Goal: Information Seeking & Learning: Find specific fact

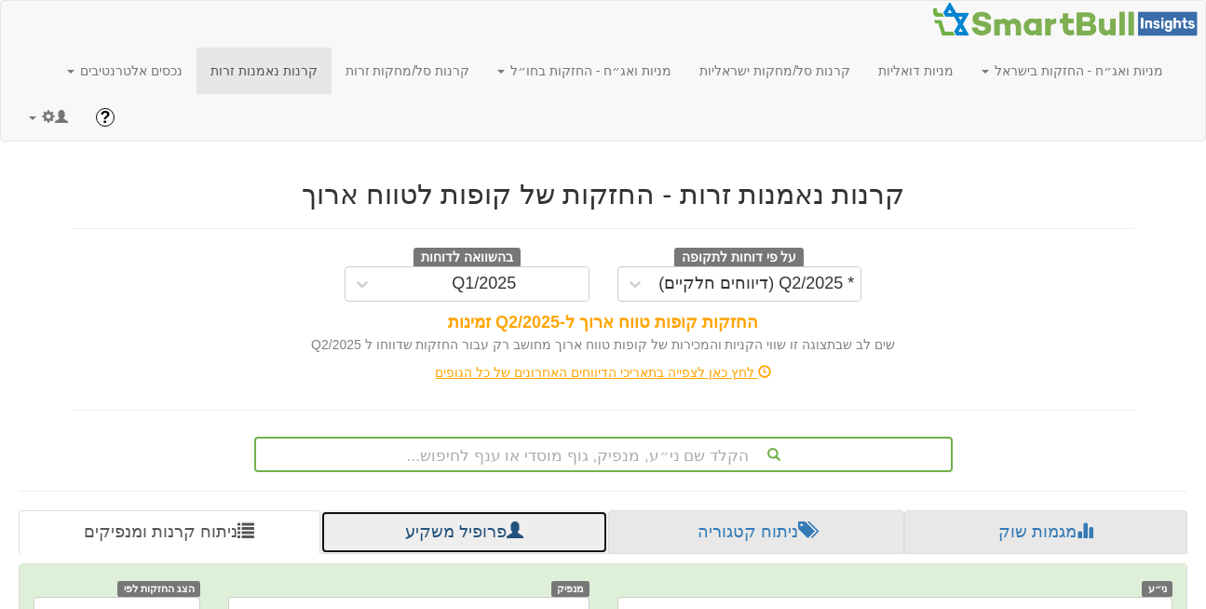
click at [459, 510] on link "פרופיל משקיע" at bounding box center [464, 532] width 288 height 45
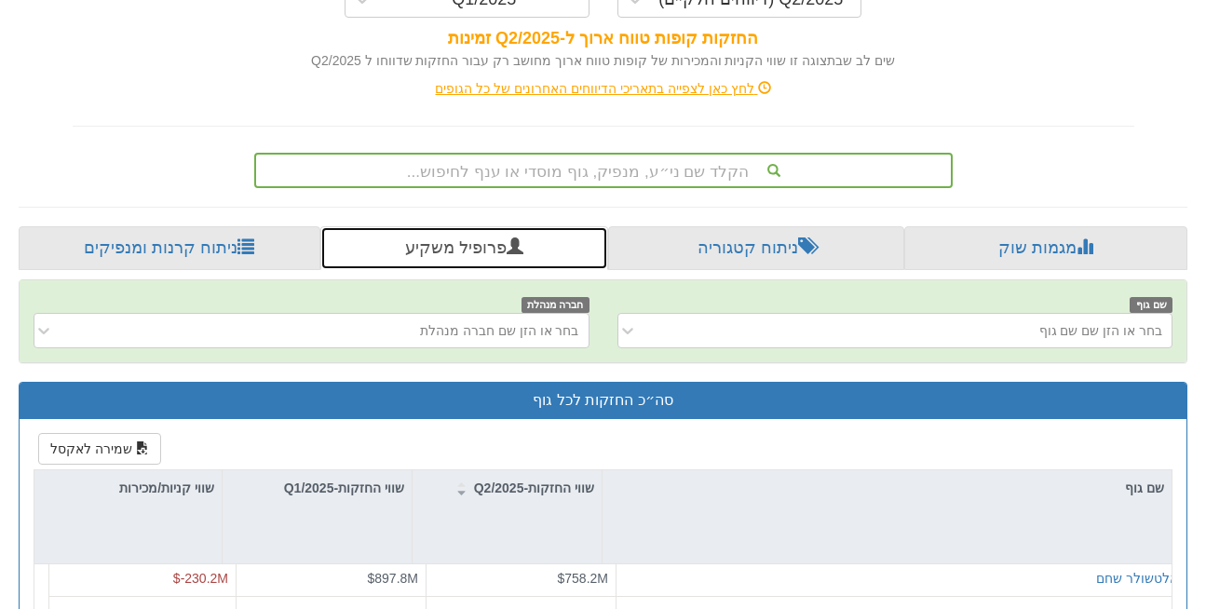
scroll to position [208, 0]
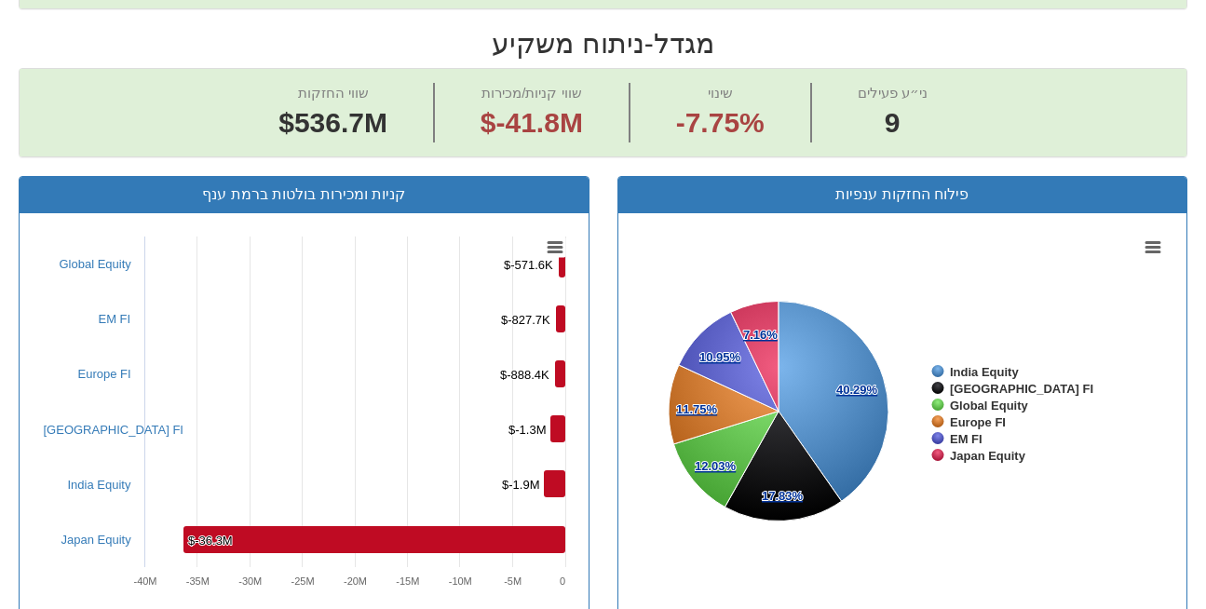
scroll to position [731, 0]
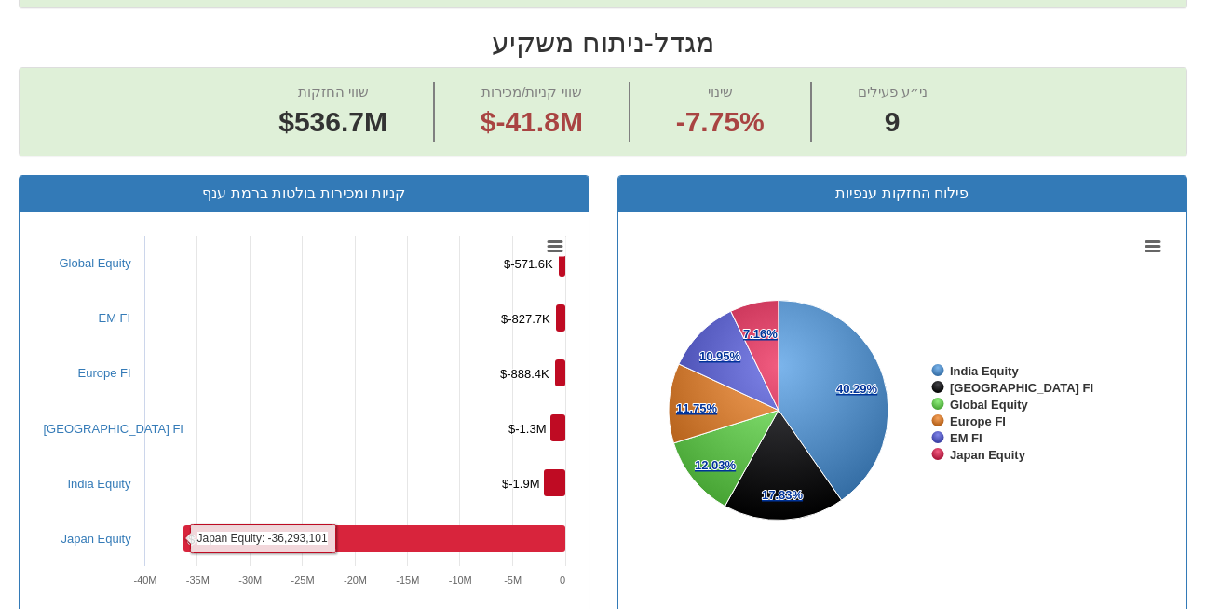
click at [383, 525] on rect at bounding box center [374, 538] width 382 height 27
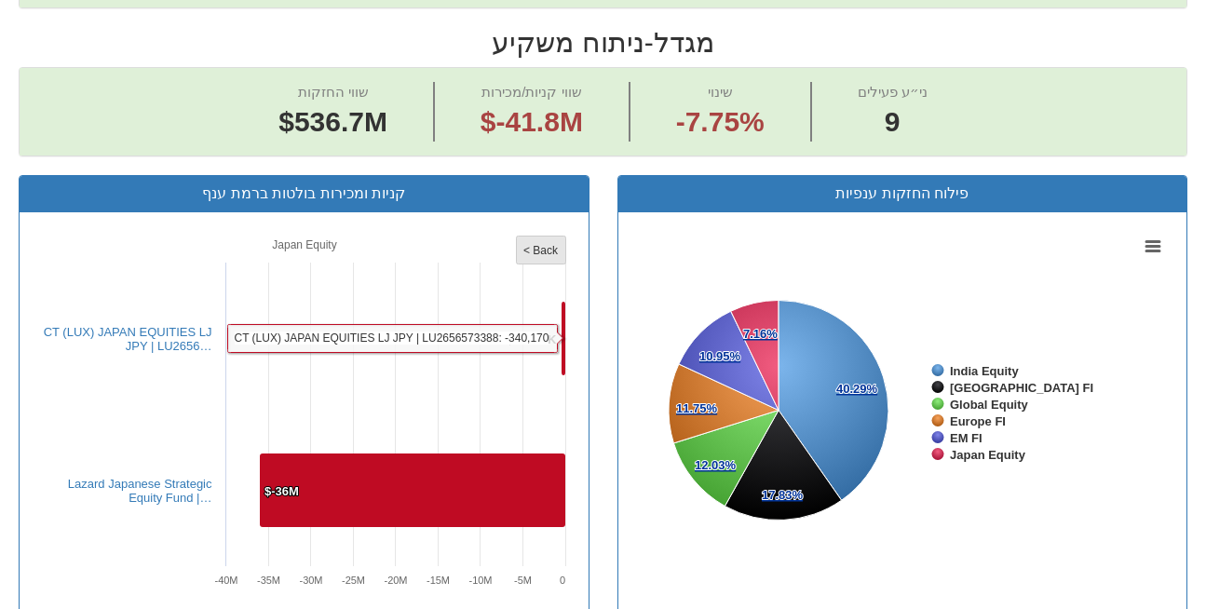
click at [547, 237] on rect at bounding box center [540, 251] width 49 height 28
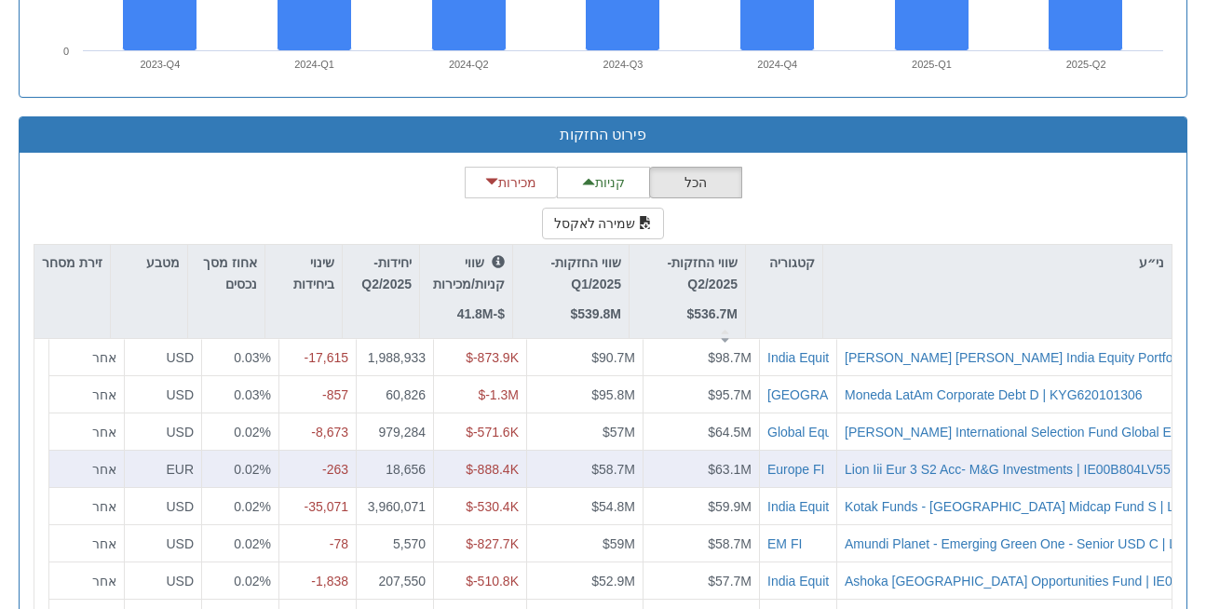
scroll to position [1705, 0]
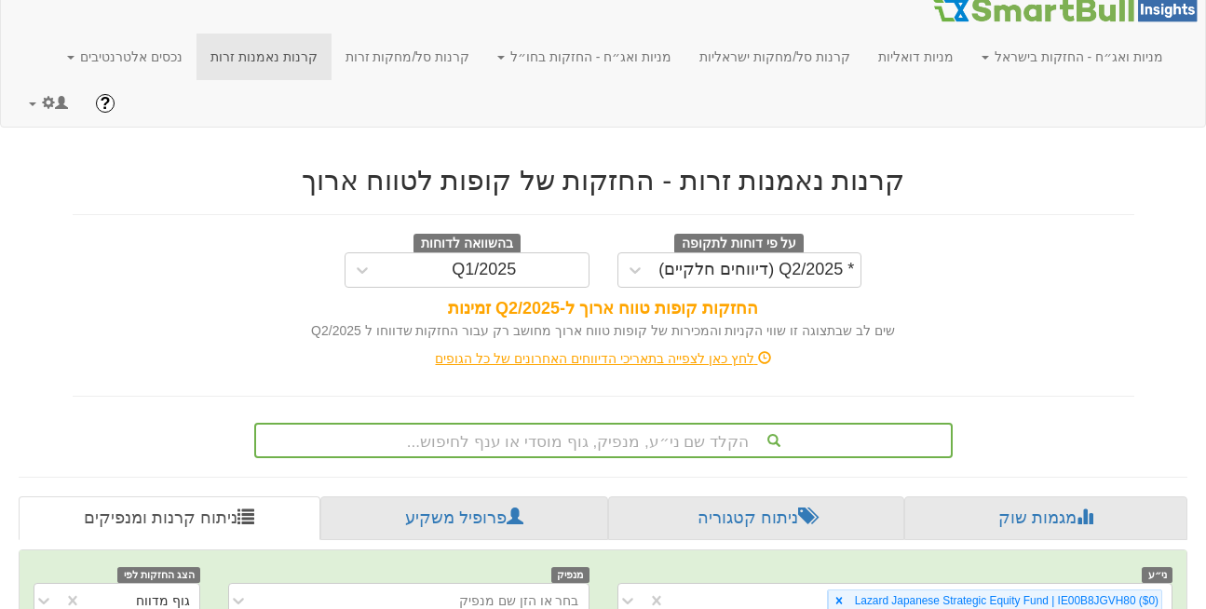
scroll to position [470, 0]
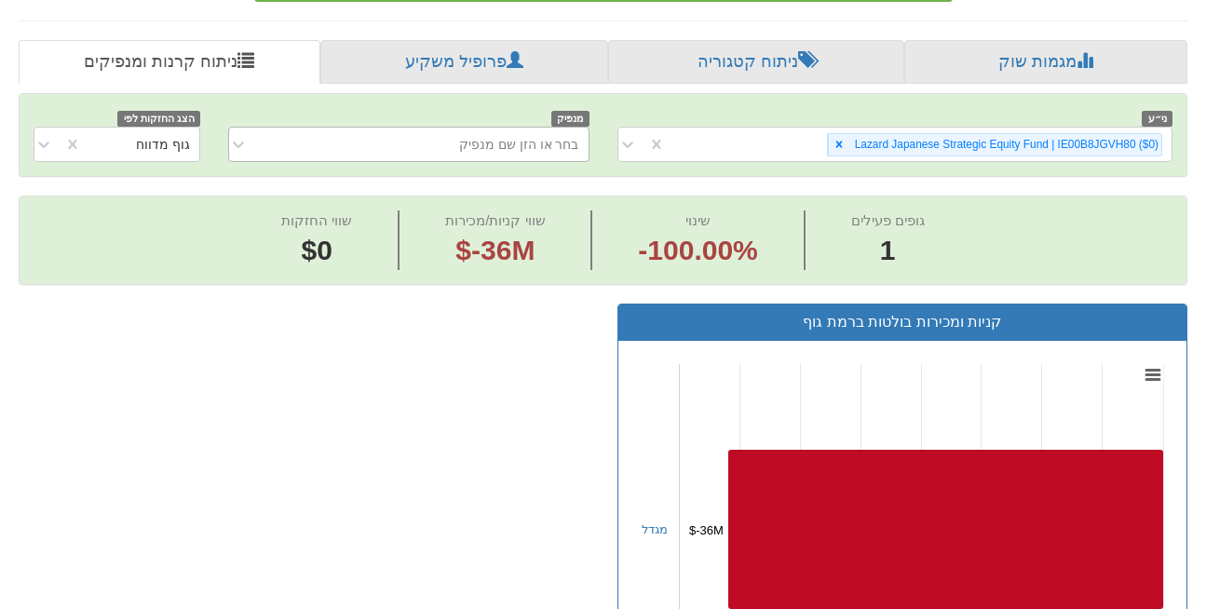
click at [537, 135] on div "בחר או הזן שם מנפיק" at bounding box center [519, 144] width 120 height 19
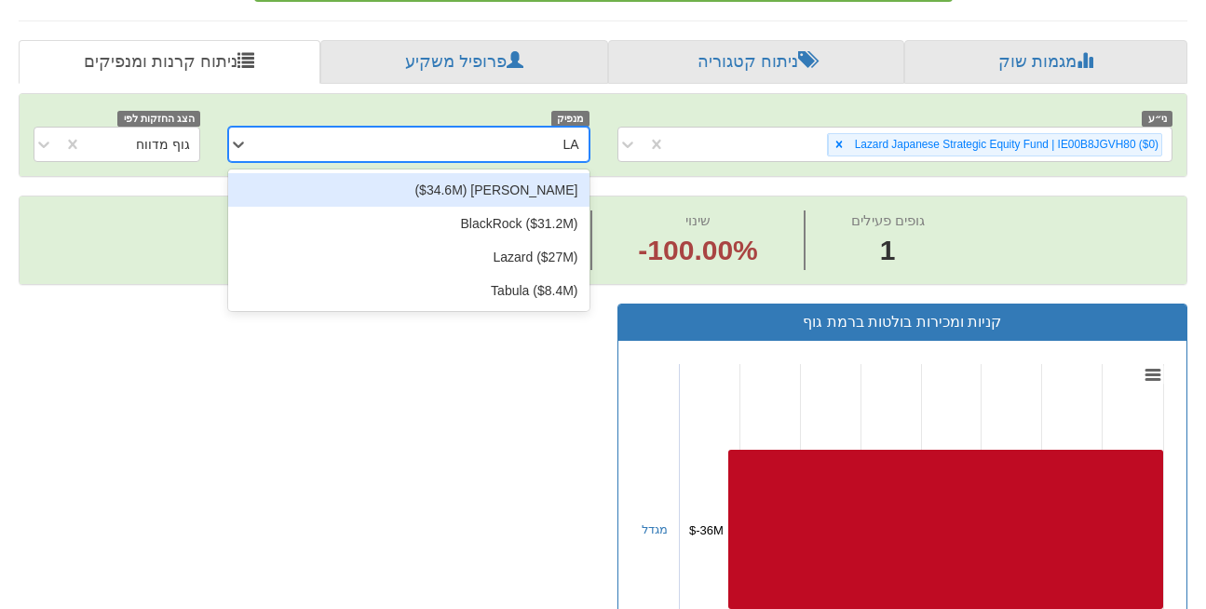
type input "LAZ"
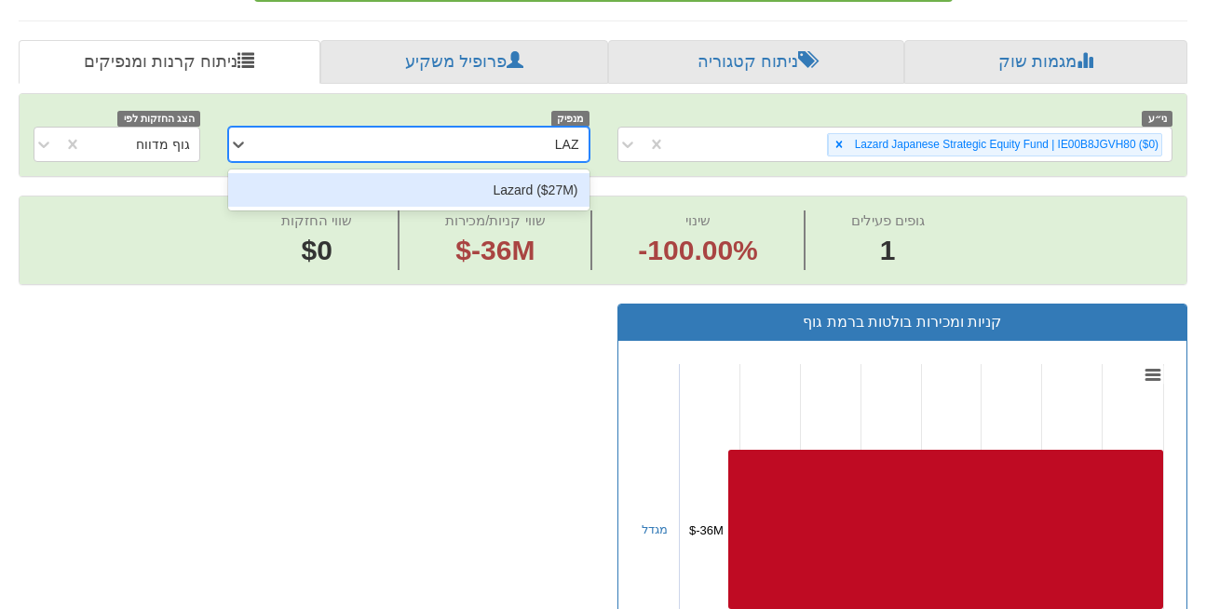
click at [539, 173] on div "Lazard ‎($27M‎)‎" at bounding box center [408, 190] width 361 height 34
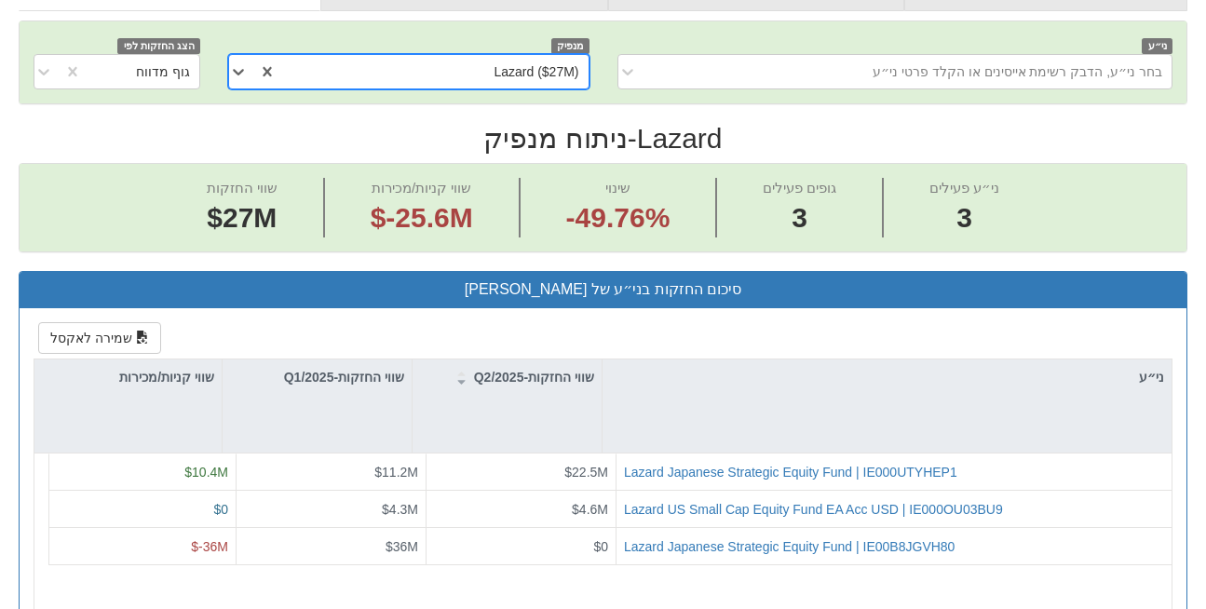
scroll to position [544, 0]
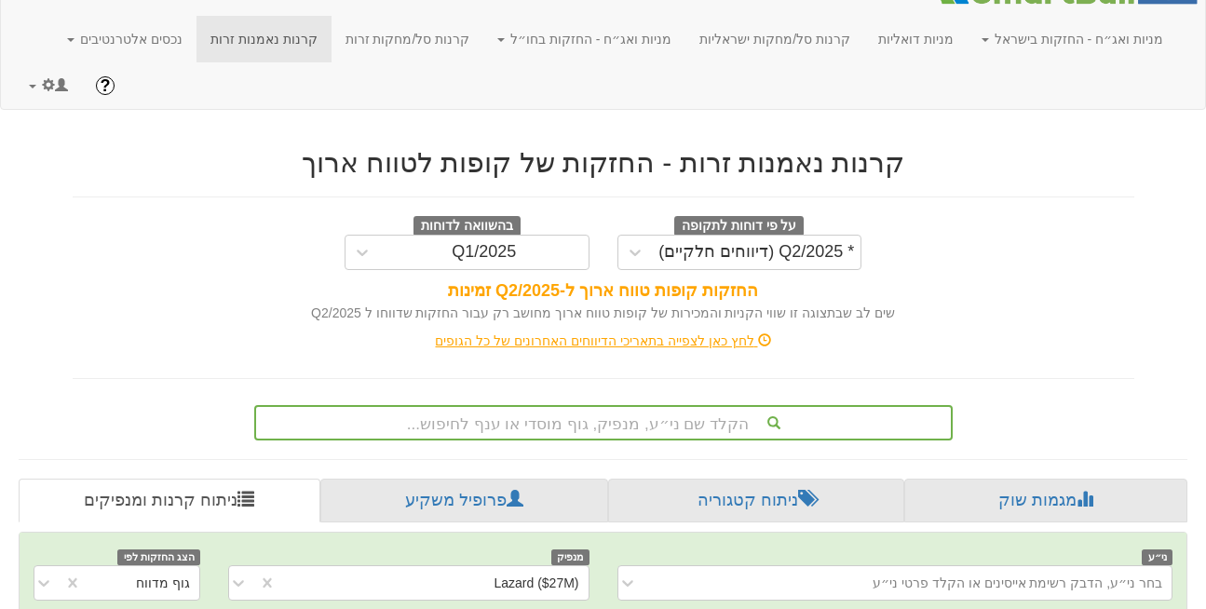
scroll to position [0, 147]
click at [28, 62] on link at bounding box center [48, 85] width 67 height 47
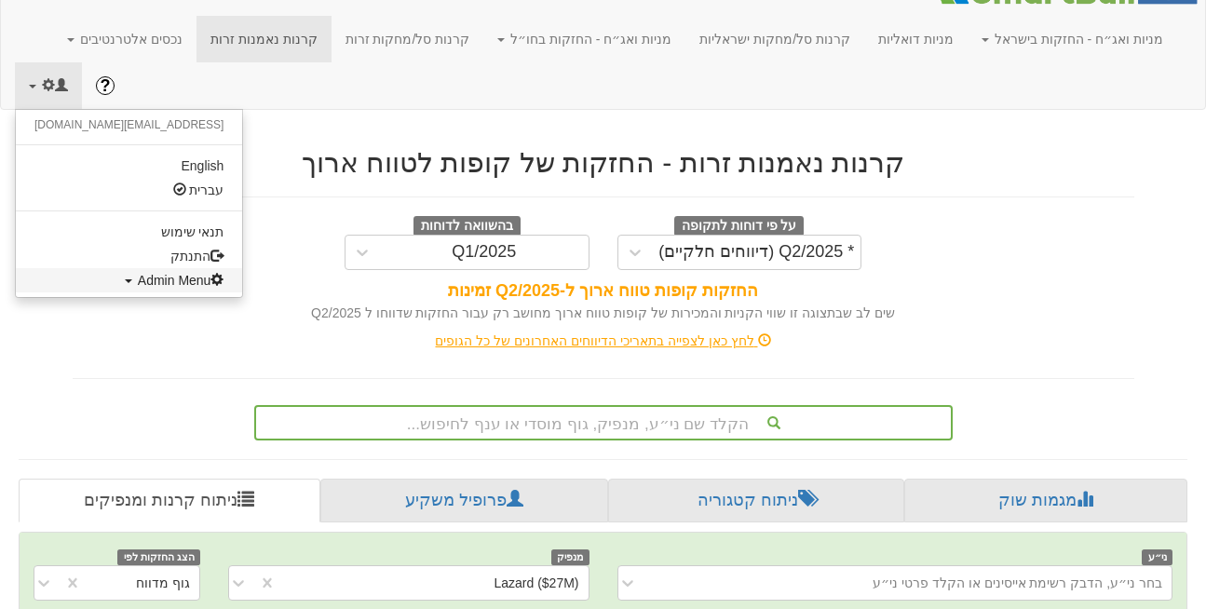
click at [138, 273] on span "Admin Menu" at bounding box center [181, 280] width 87 height 15
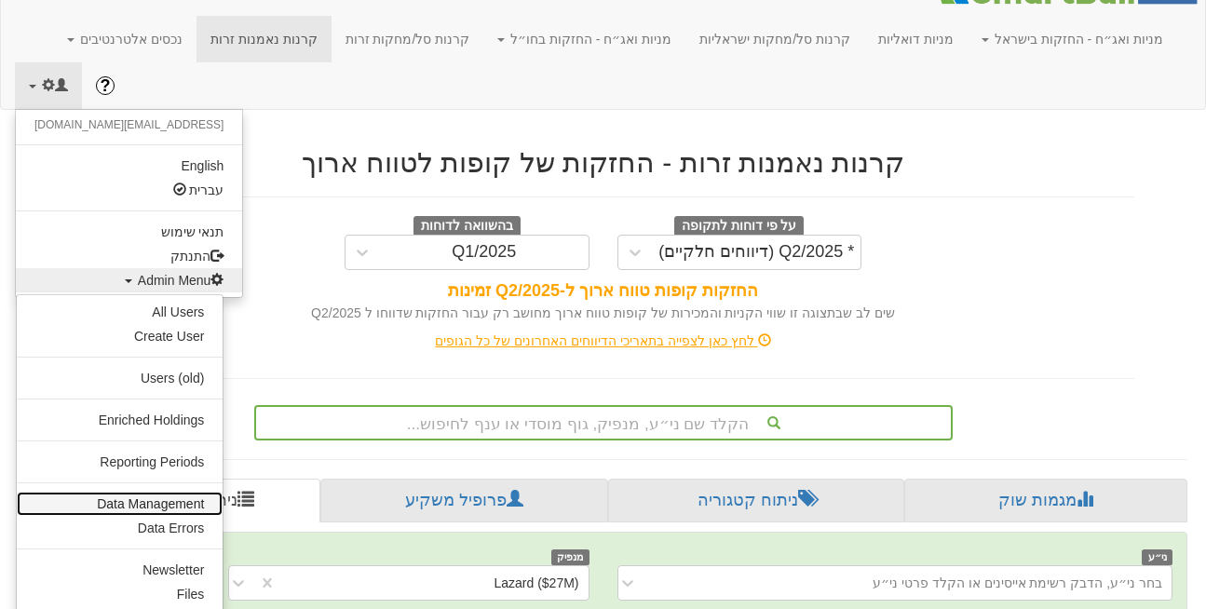
click at [148, 492] on link "Data Management" at bounding box center [120, 504] width 206 height 24
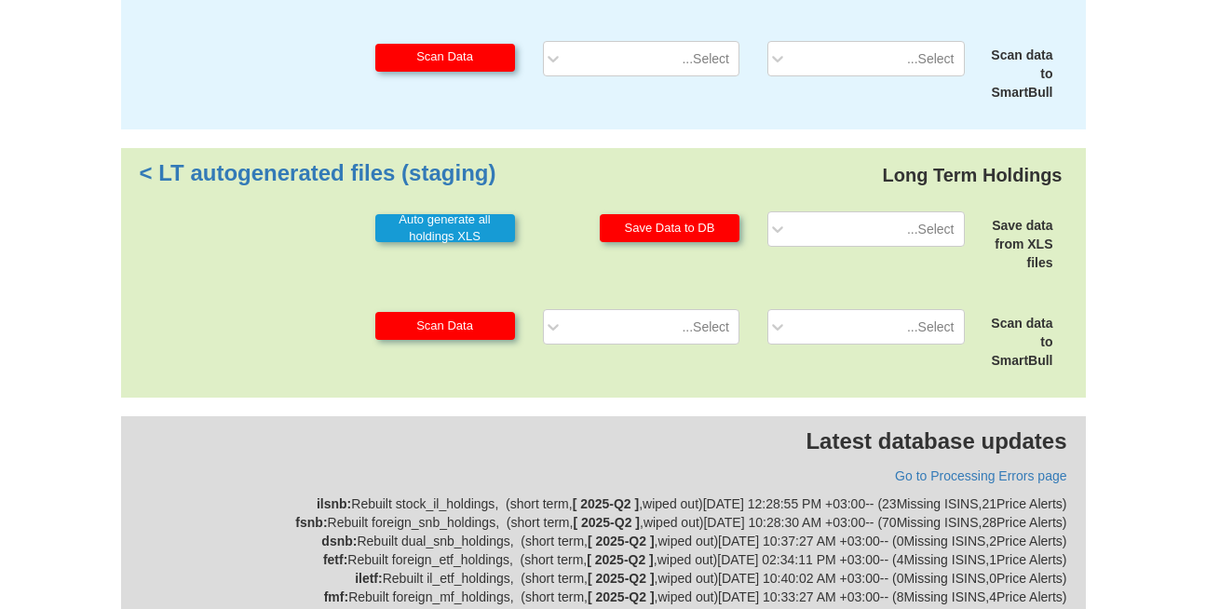
scroll to position [424, 0]
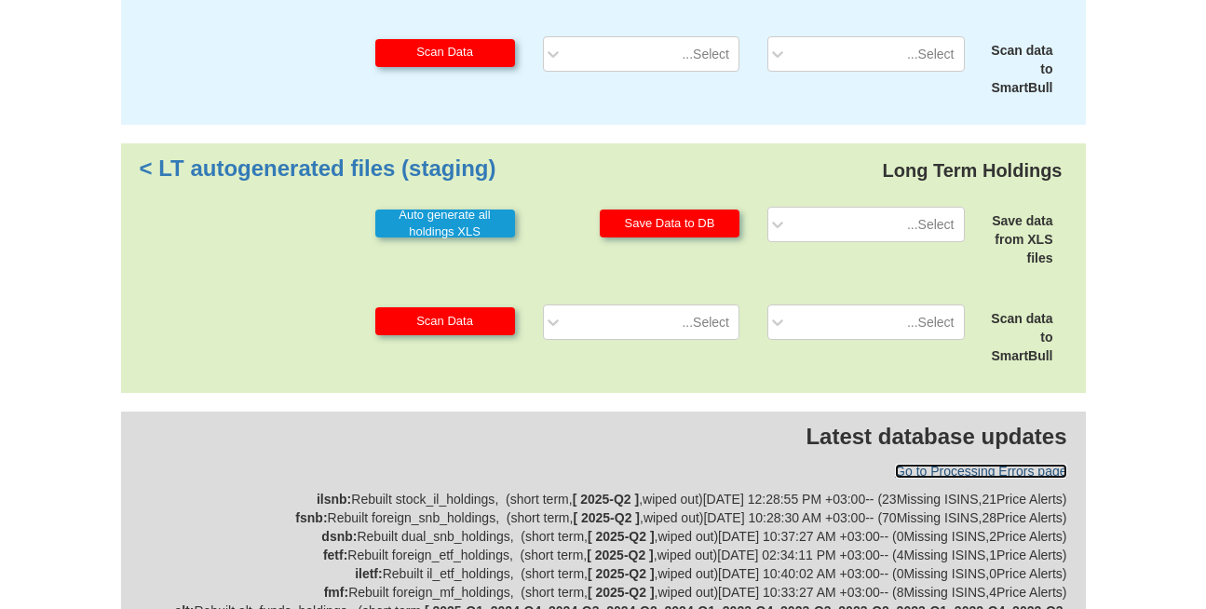
click at [921, 464] on link "Go to Processing Errors page" at bounding box center [980, 471] width 171 height 15
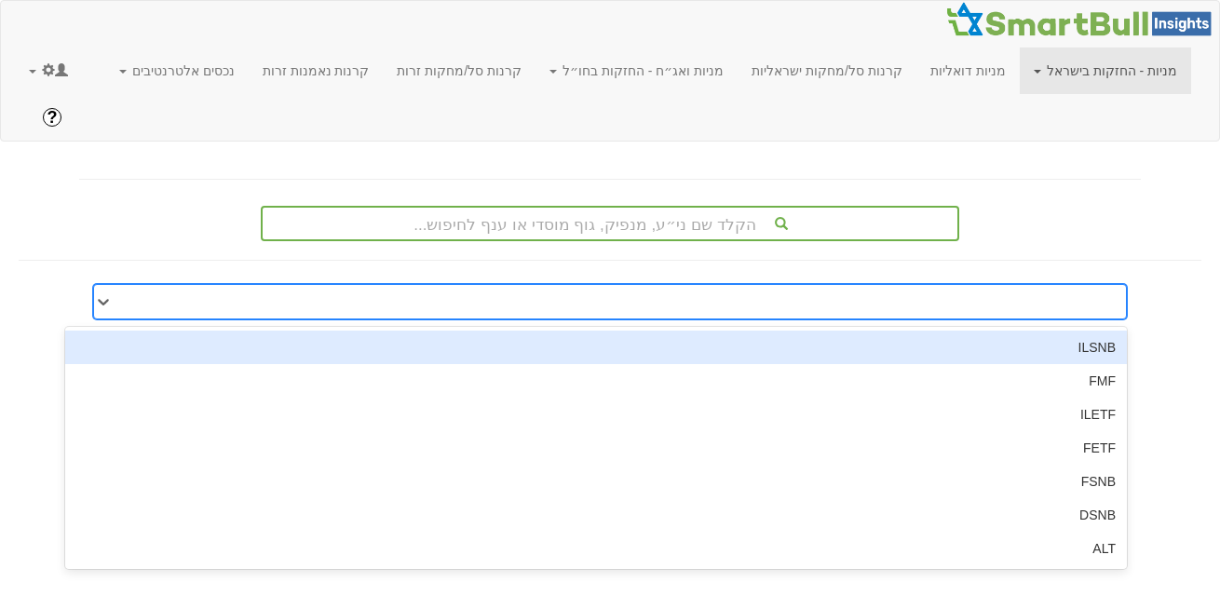
click at [949, 287] on div at bounding box center [624, 302] width 1003 height 30
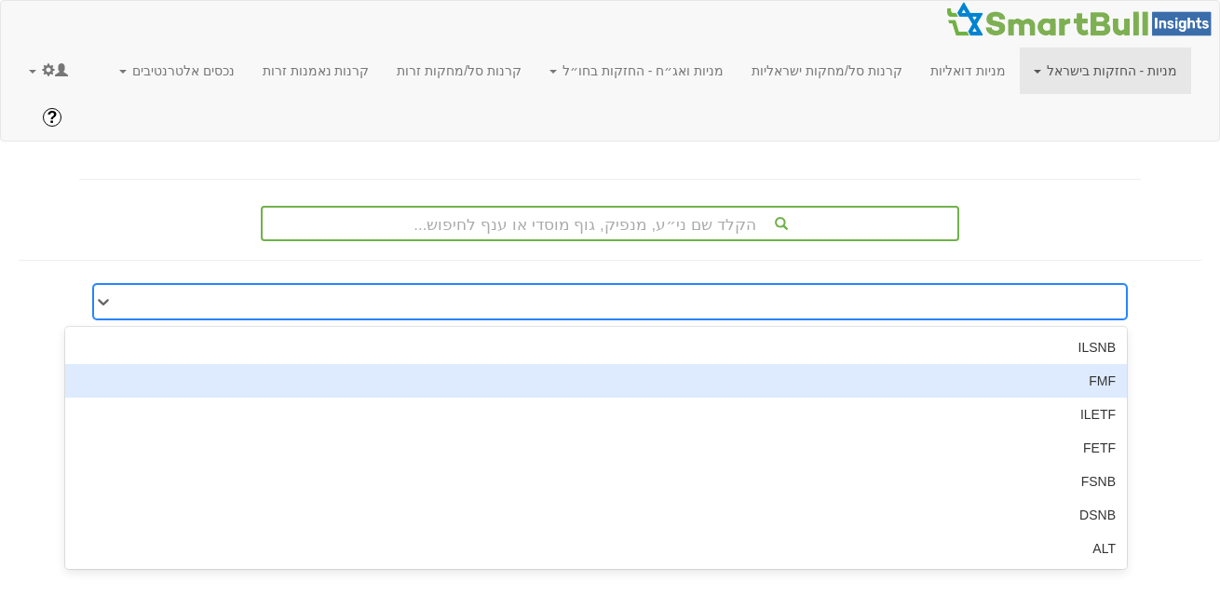
click at [980, 364] on div "FMF" at bounding box center [595, 381] width 1061 height 34
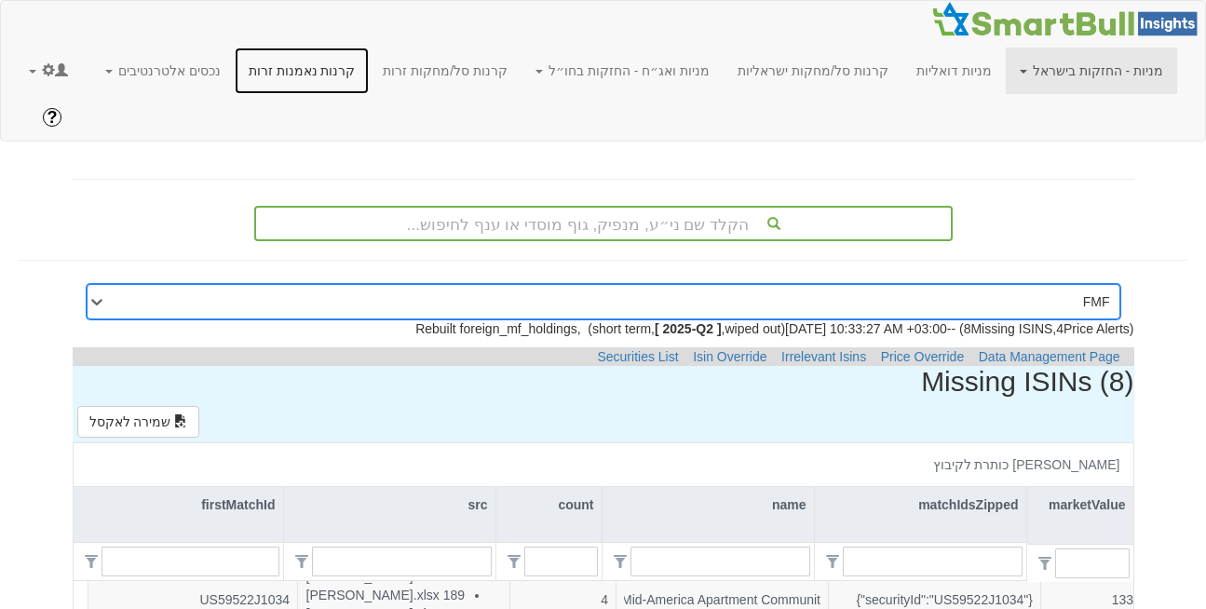
click at [370, 70] on link "קרנות נאמנות זרות" at bounding box center [302, 70] width 135 height 47
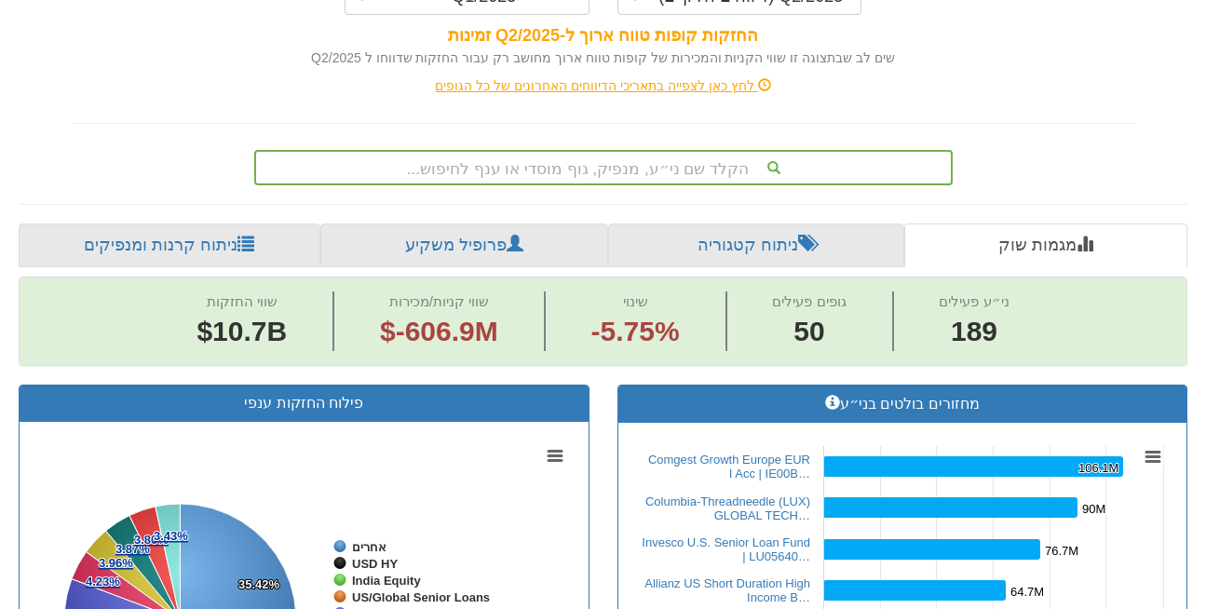
scroll to position [232, 0]
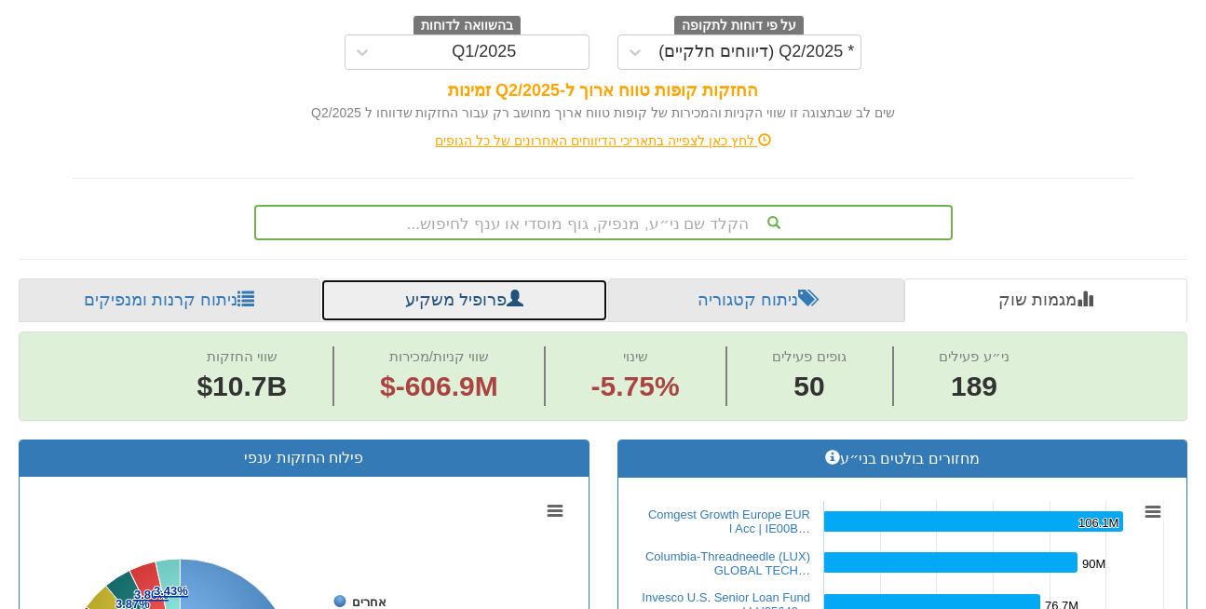
click at [476, 278] on link "פרופיל משקיע" at bounding box center [464, 300] width 288 height 45
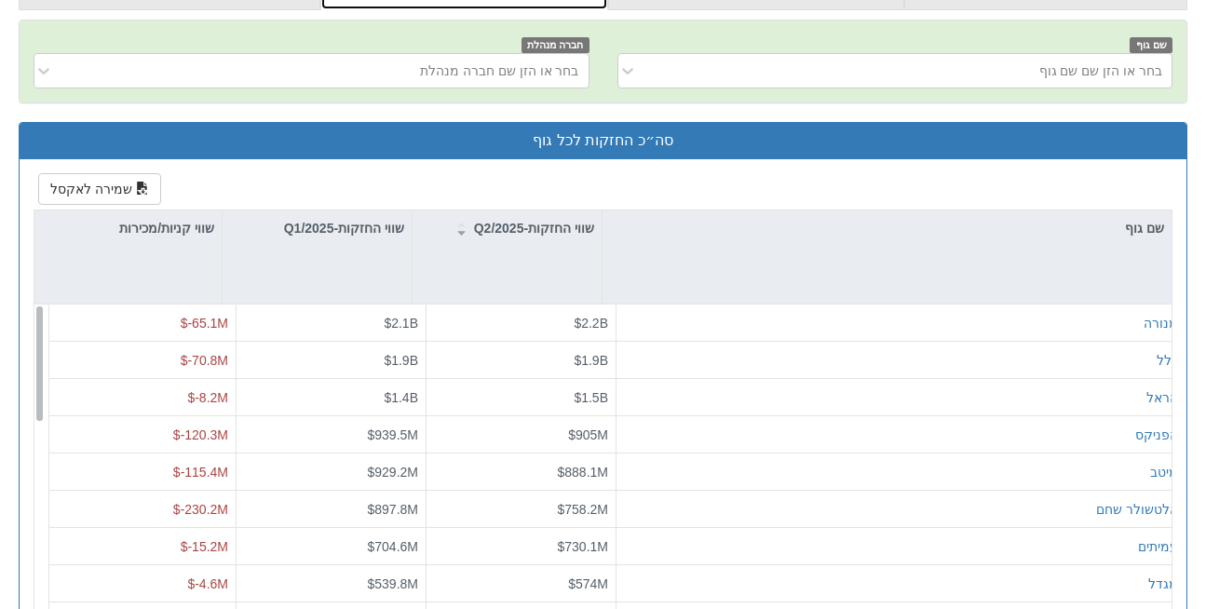
scroll to position [545, 0]
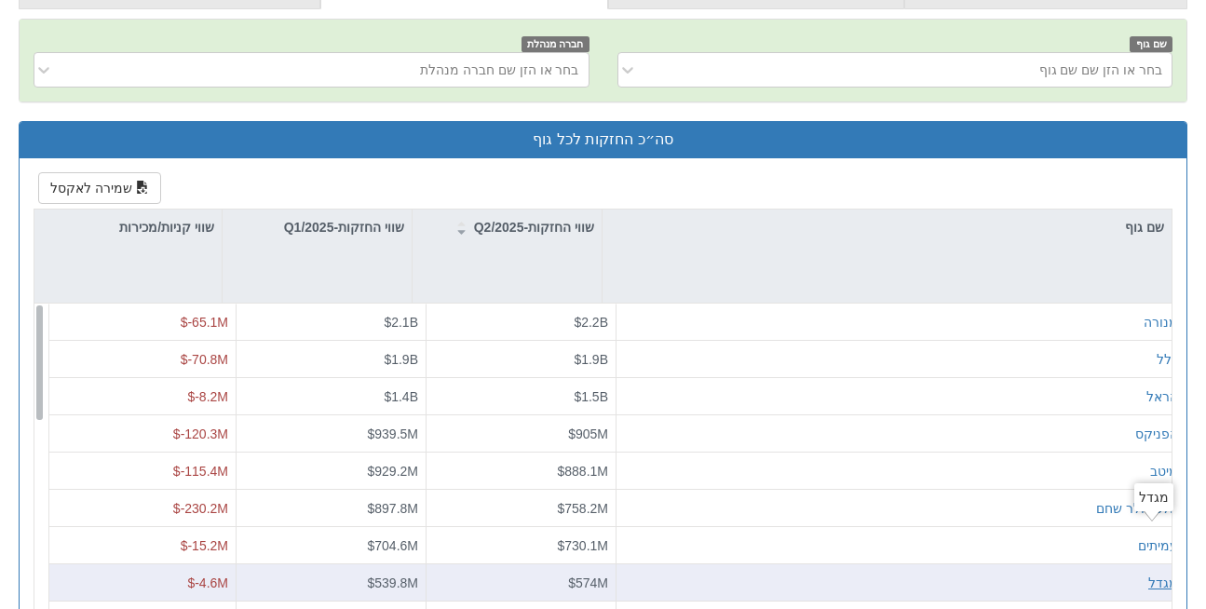
click at [1154, 573] on div "מגדל" at bounding box center [1163, 582] width 30 height 19
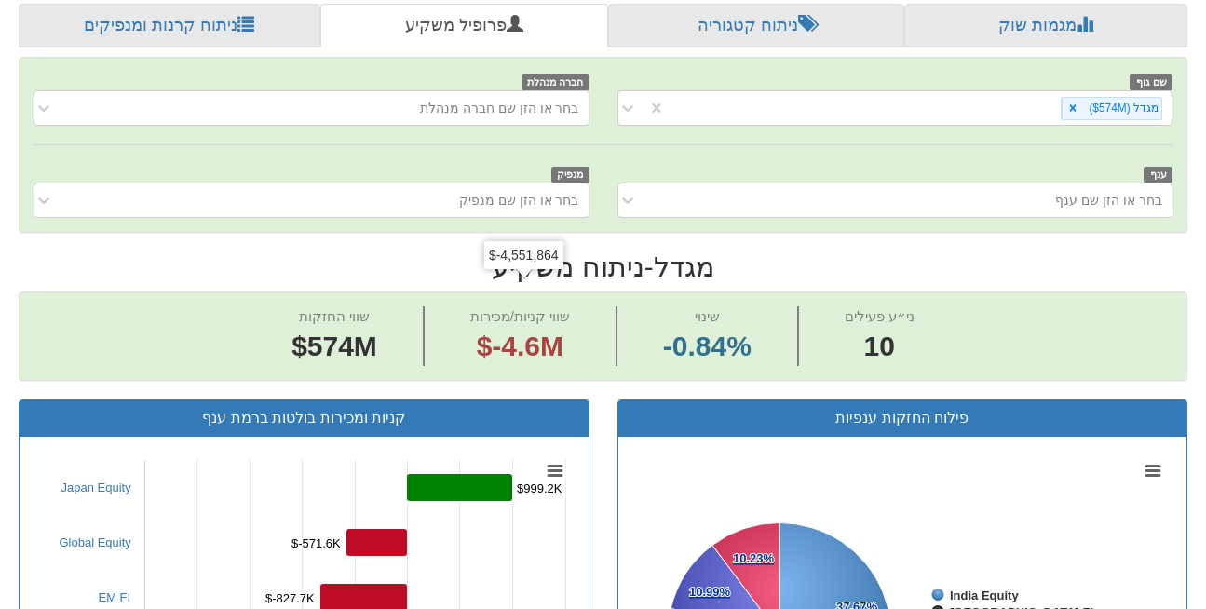
scroll to position [837, 0]
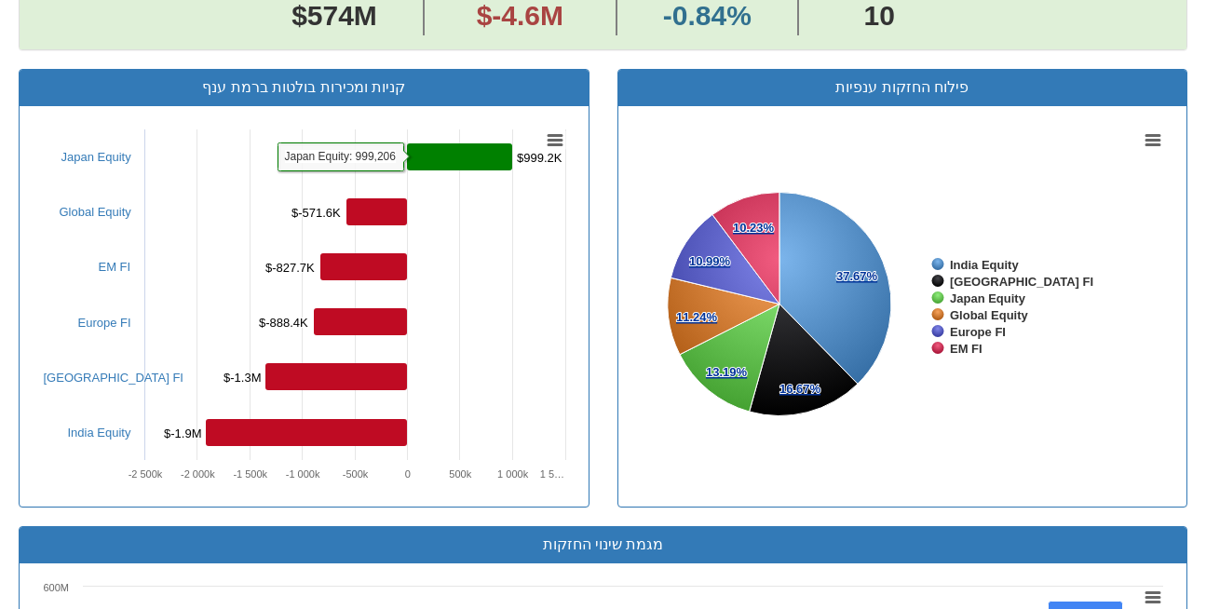
click at [466, 143] on rect at bounding box center [459, 156] width 105 height 27
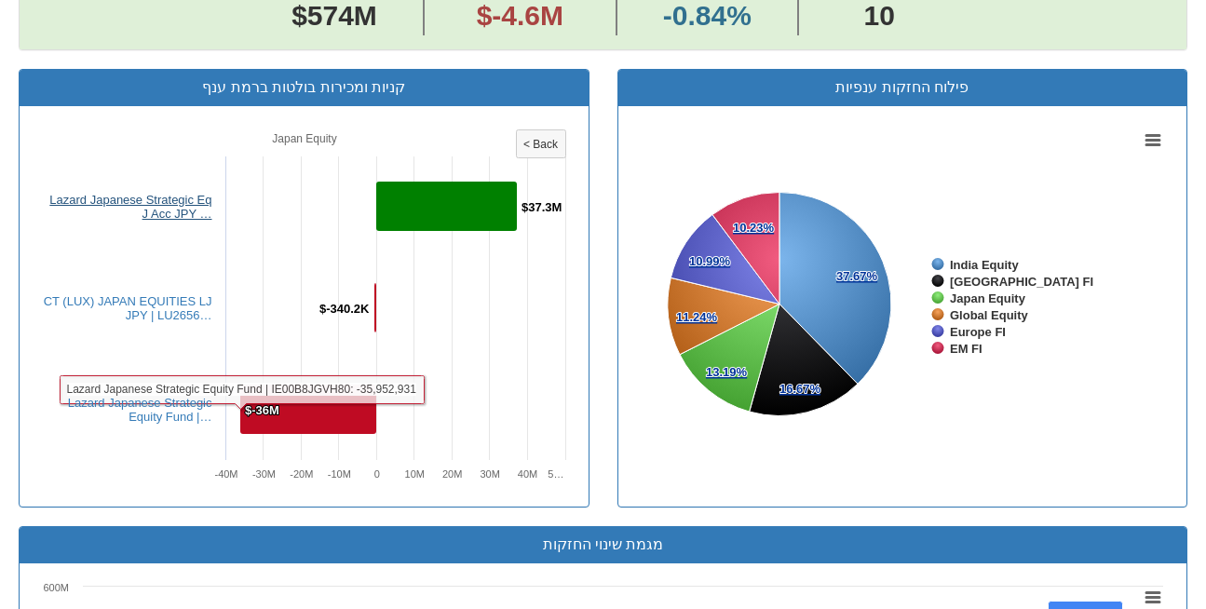
click at [159, 193] on link "Lazard Japanese Strategic Eq J Acc JPY …" at bounding box center [130, 207] width 162 height 28
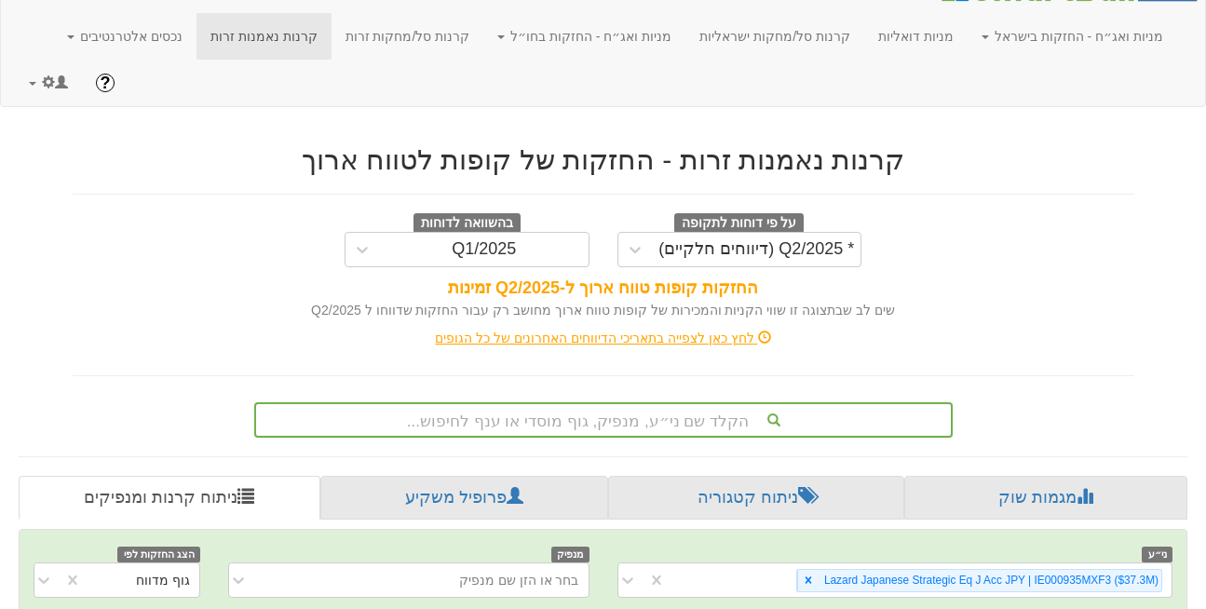
scroll to position [470, 0]
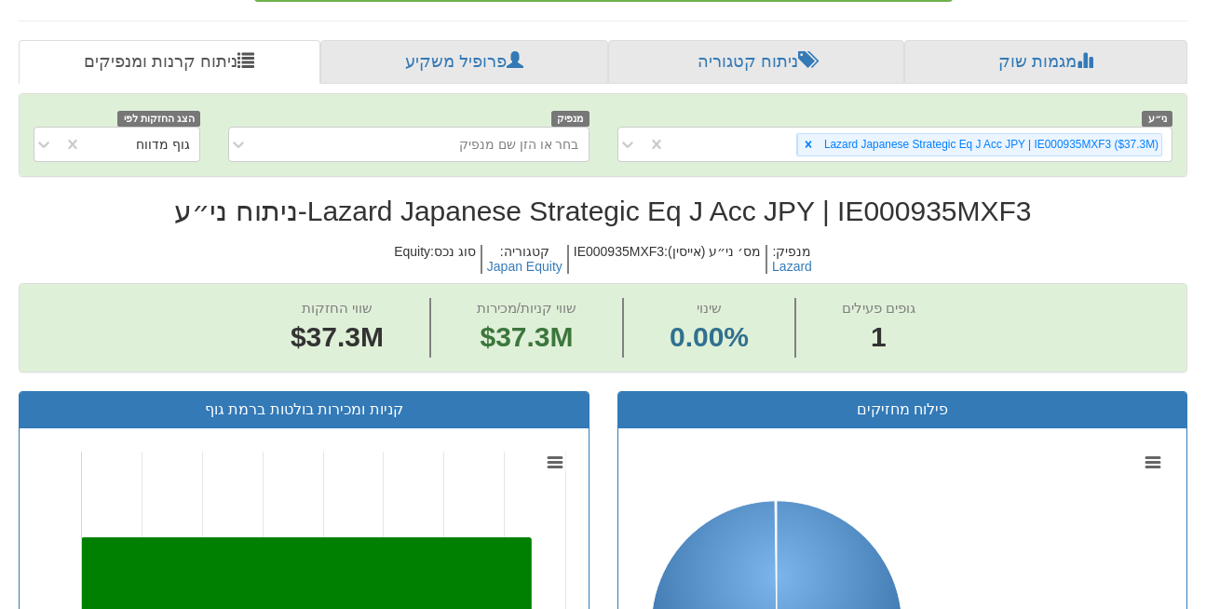
click at [612, 245] on h5 "מס׳ ני״ע (אייסין) : IE000935MXF3" at bounding box center [666, 259] width 198 height 29
copy h5 "IE000935MXF3"
